Goal: Task Accomplishment & Management: Use online tool/utility

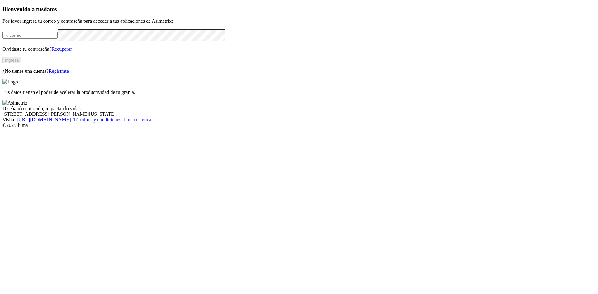
click at [58, 39] on input "email" at bounding box center [29, 35] width 55 height 7
click at [2, 128] on com-1password-button at bounding box center [2, 128] width 0 height 0
type input "[PERSON_NAME][EMAIL_ADDRESS][PERSON_NAME][DOMAIN_NAME]"
click at [21, 64] on button "Ingresa" at bounding box center [11, 60] width 19 height 7
click at [72, 73] on div "Bienvenido a tus datos Por favor ingresa tu correo y contraseña para acceder a …" at bounding box center [298, 39] width 593 height 67
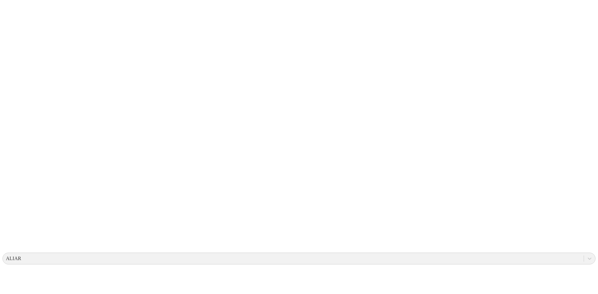
drag, startPoint x: 211, startPoint y: 199, endPoint x: 242, endPoint y: 219, distance: 36.6
